Goal: Find specific page/section: Find specific page/section

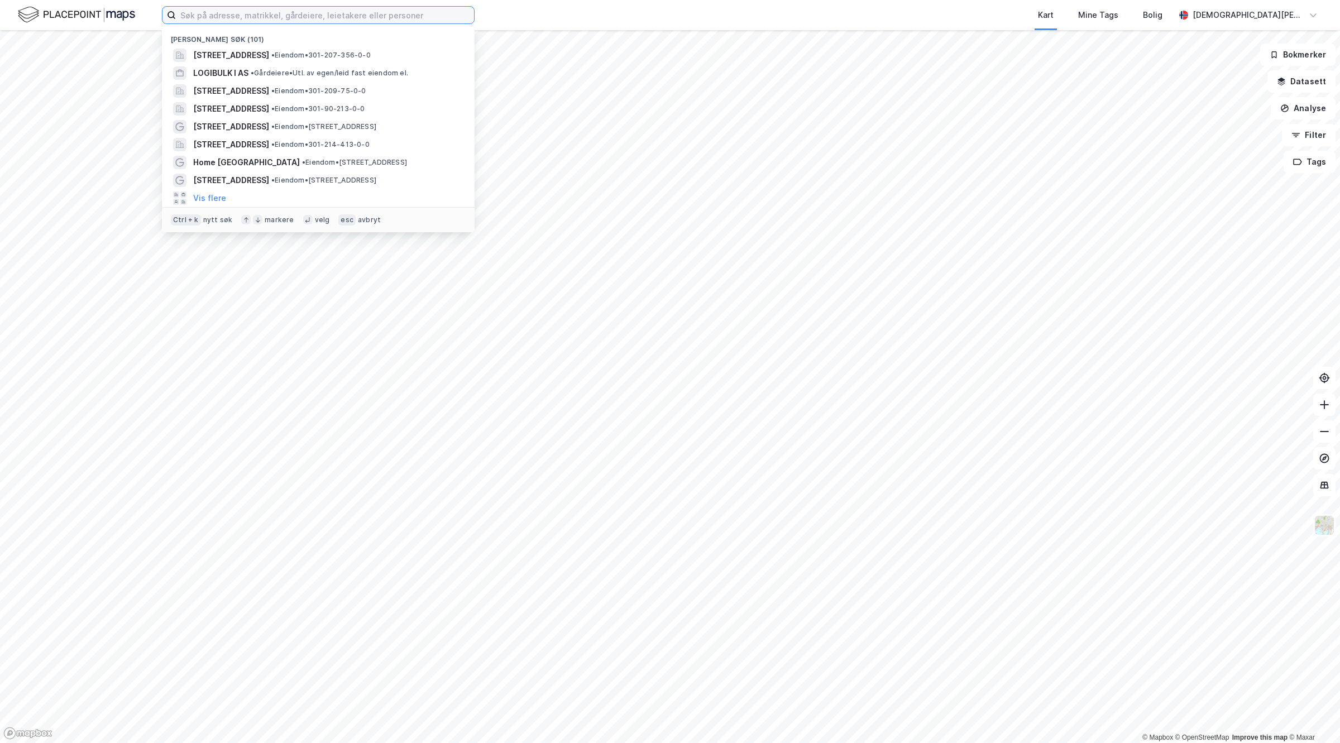
click at [246, 21] on input at bounding box center [325, 15] width 298 height 17
paste input "Elvia AS"
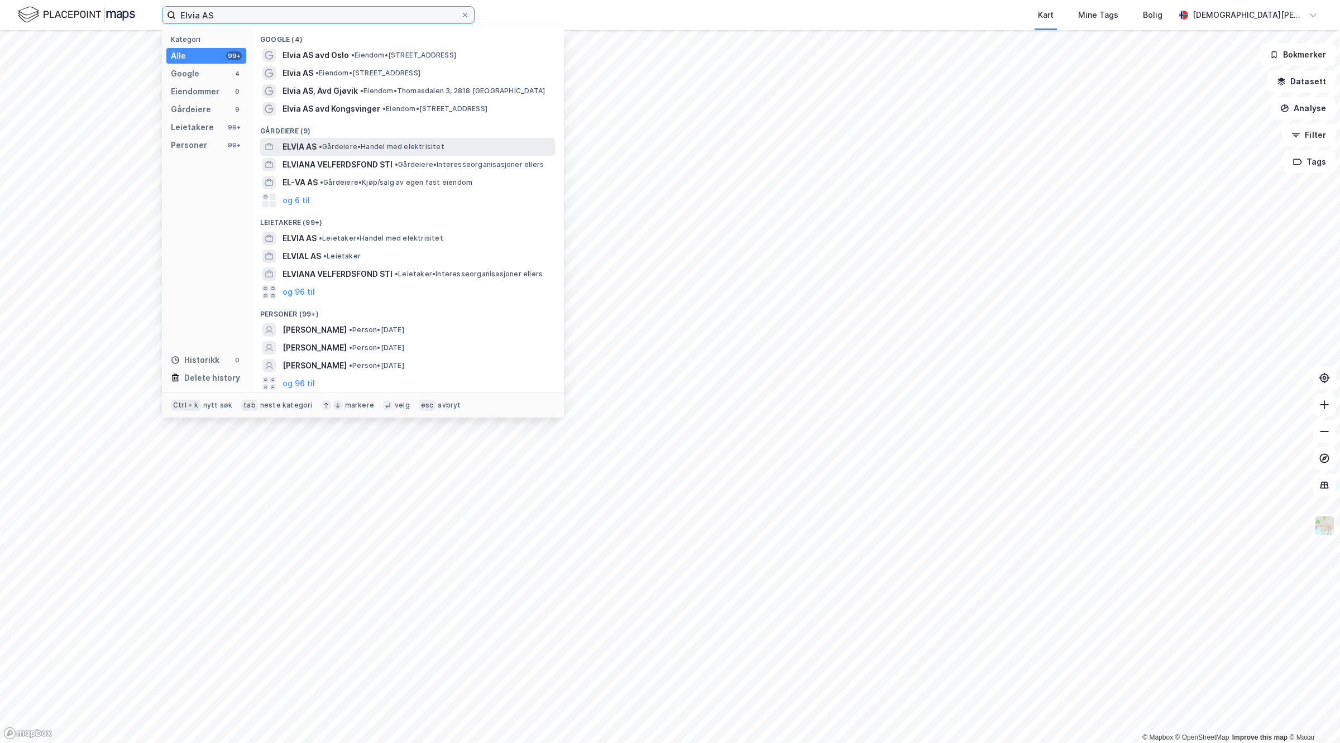
type input "Elvia AS"
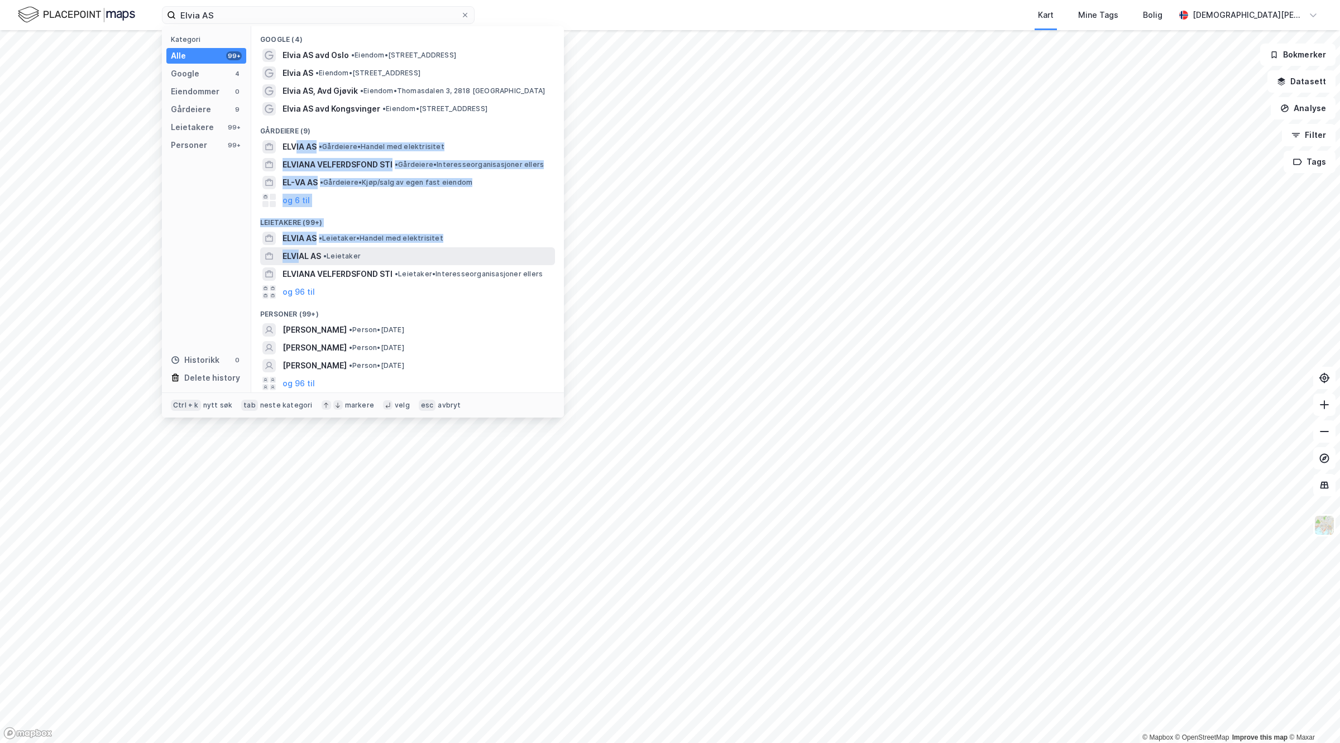
drag, startPoint x: 297, startPoint y: 149, endPoint x: 302, endPoint y: 255, distance: 106.8
click at [302, 255] on div "Google (4) Elvia AS avd Oslo • Eiendom • [STREET_ADDRESS] • Eiendom • [STREET_A…" at bounding box center [407, 209] width 313 height 366
click at [319, 241] on span "•" at bounding box center [320, 238] width 3 height 8
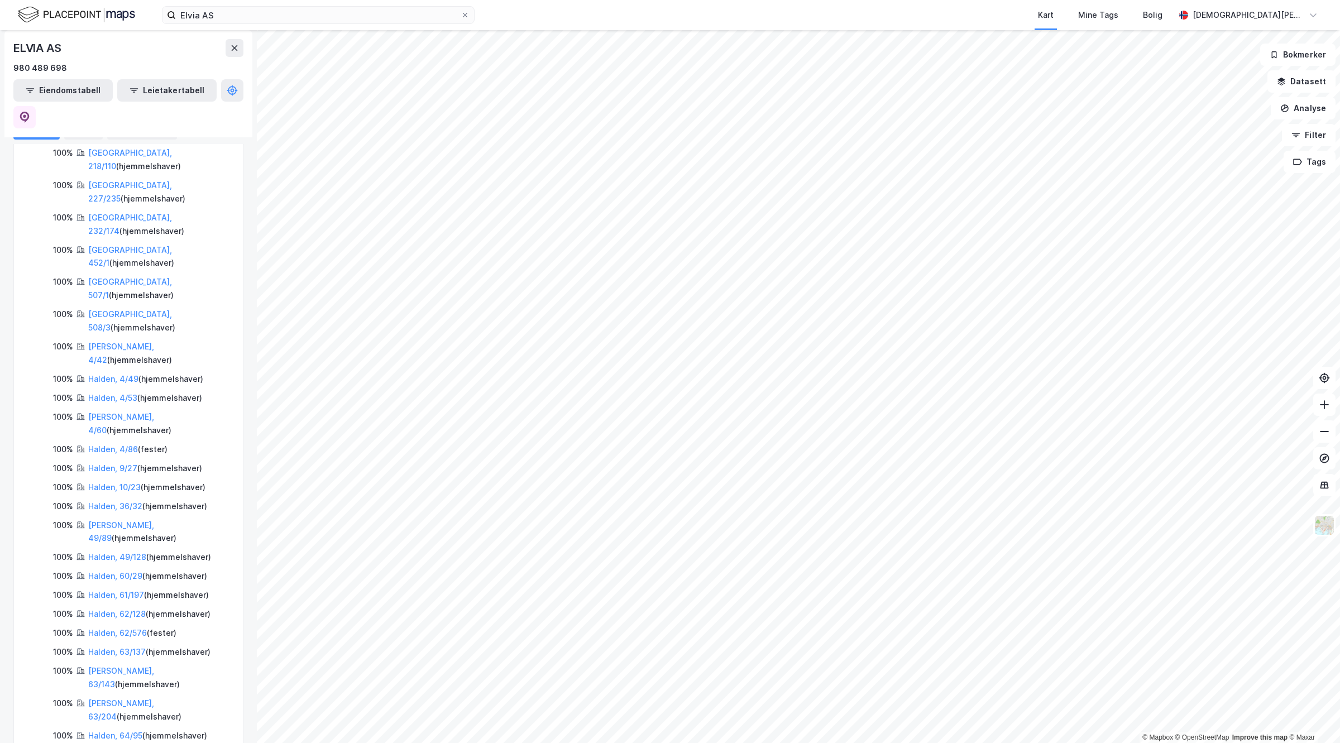
scroll to position [354, 0]
